Goal: Check status: Check status

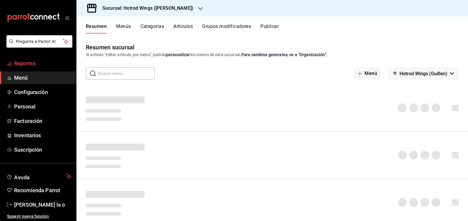
click at [43, 65] on span "Reportes" at bounding box center [42, 63] width 57 height 8
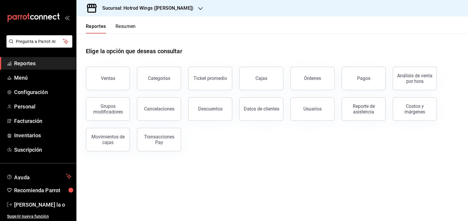
click at [161, 145] on button "Transacciones Pay" at bounding box center [159, 139] width 44 height 23
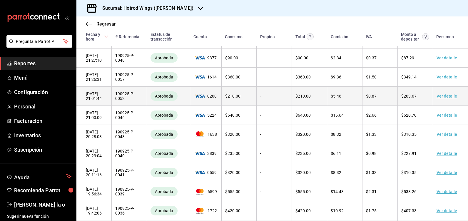
scroll to position [147, 0]
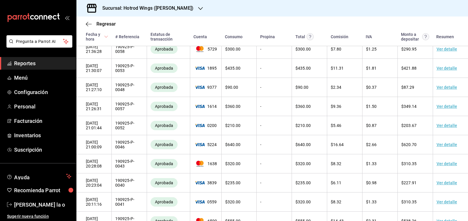
click at [198, 8] on icon "button" at bounding box center [200, 8] width 5 height 5
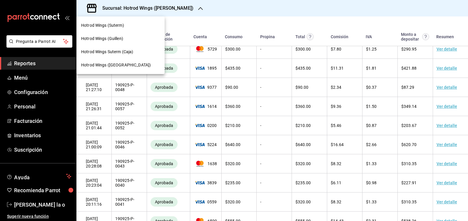
click at [124, 26] on div "Hotrod Wings (Suterm)" at bounding box center [120, 25] width 79 height 6
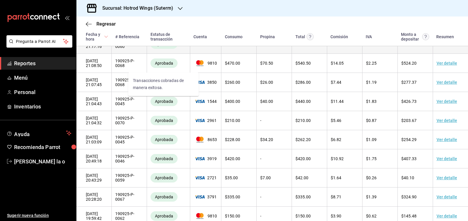
scroll to position [676, 0]
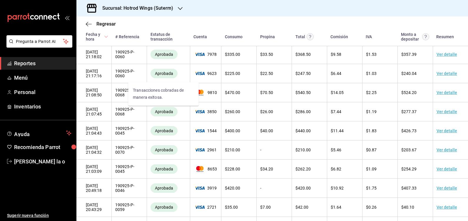
click at [184, 102] on div "Transacciones cobradas de manera exitosa." at bounding box center [163, 93] width 70 height 23
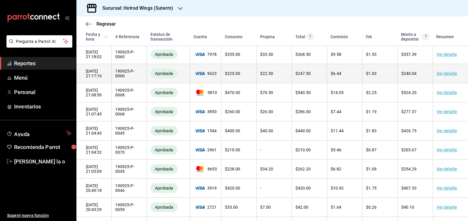
click at [91, 83] on td "[DATE] 21:17:16" at bounding box center [93, 73] width 35 height 19
click at [443, 76] on link "Ver detalle" at bounding box center [446, 73] width 21 height 5
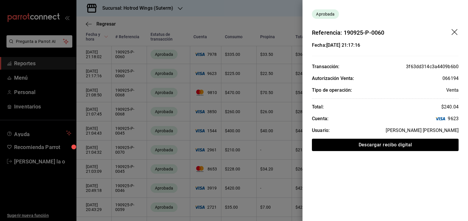
click at [454, 32] on icon "drag" at bounding box center [454, 32] width 6 height 6
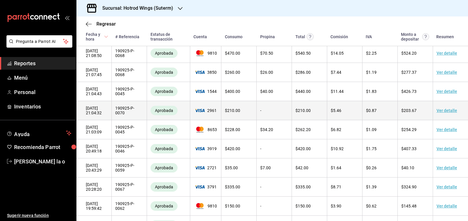
scroll to position [705, 0]
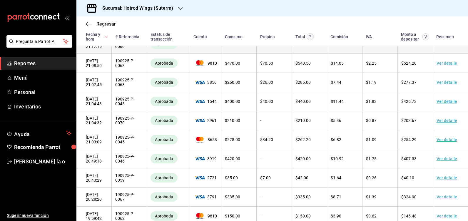
click at [93, 54] on td "[DATE] 21:17:16" at bounding box center [93, 44] width 35 height 19
click at [99, 54] on td "[DATE] 21:17:16" at bounding box center [93, 44] width 35 height 19
drag, startPoint x: 99, startPoint y: 64, endPoint x: 137, endPoint y: 58, distance: 39.3
click at [137, 54] on td "190925-P-0060" at bounding box center [129, 44] width 35 height 19
click at [438, 46] on link "Ver detalle" at bounding box center [446, 44] width 21 height 5
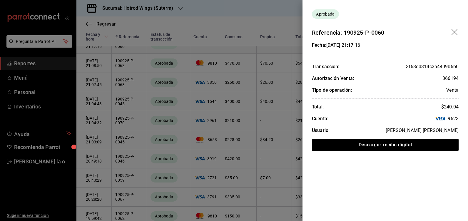
click at [438, 63] on div "3f63dd314c3a4409b6b0" at bounding box center [432, 66] width 53 height 7
click at [452, 29] on icon "drag" at bounding box center [454, 32] width 7 height 7
